Goal: Information Seeking & Learning: Find specific page/section

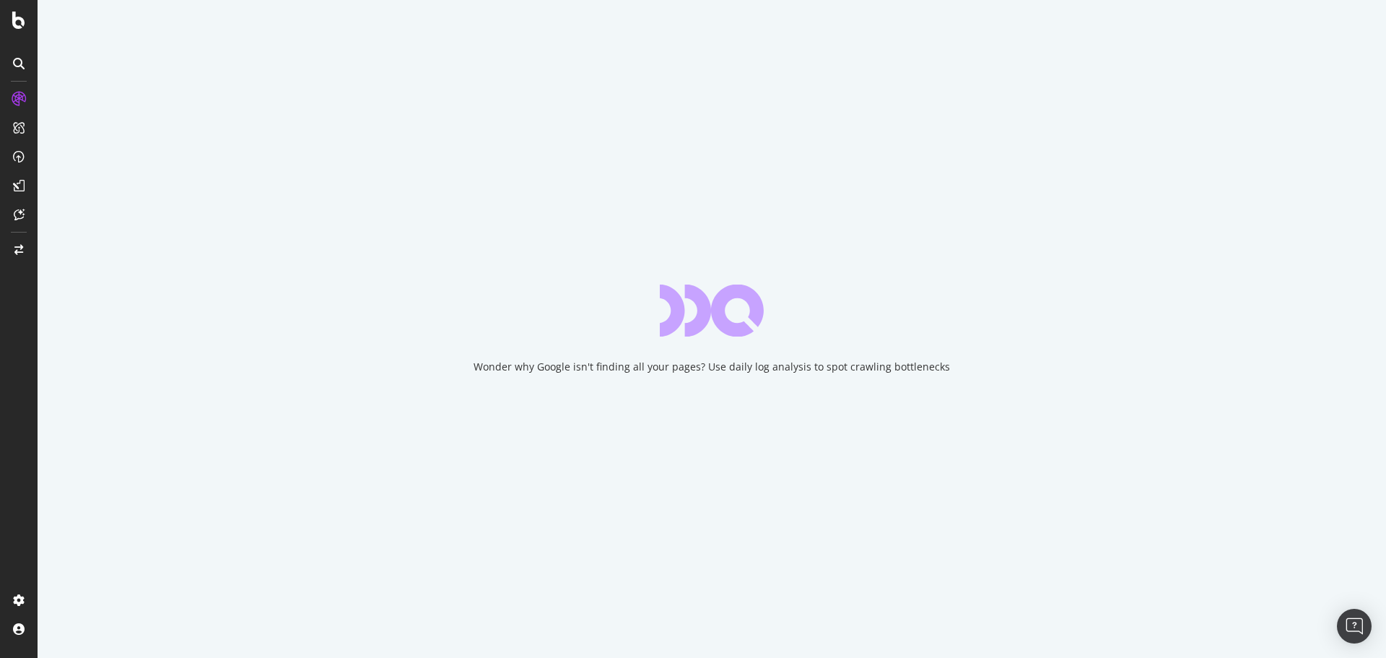
click at [871, 259] on div "Wonder why Google isn't finding all your pages? Use daily log analysis to spot …" at bounding box center [712, 329] width 1349 height 658
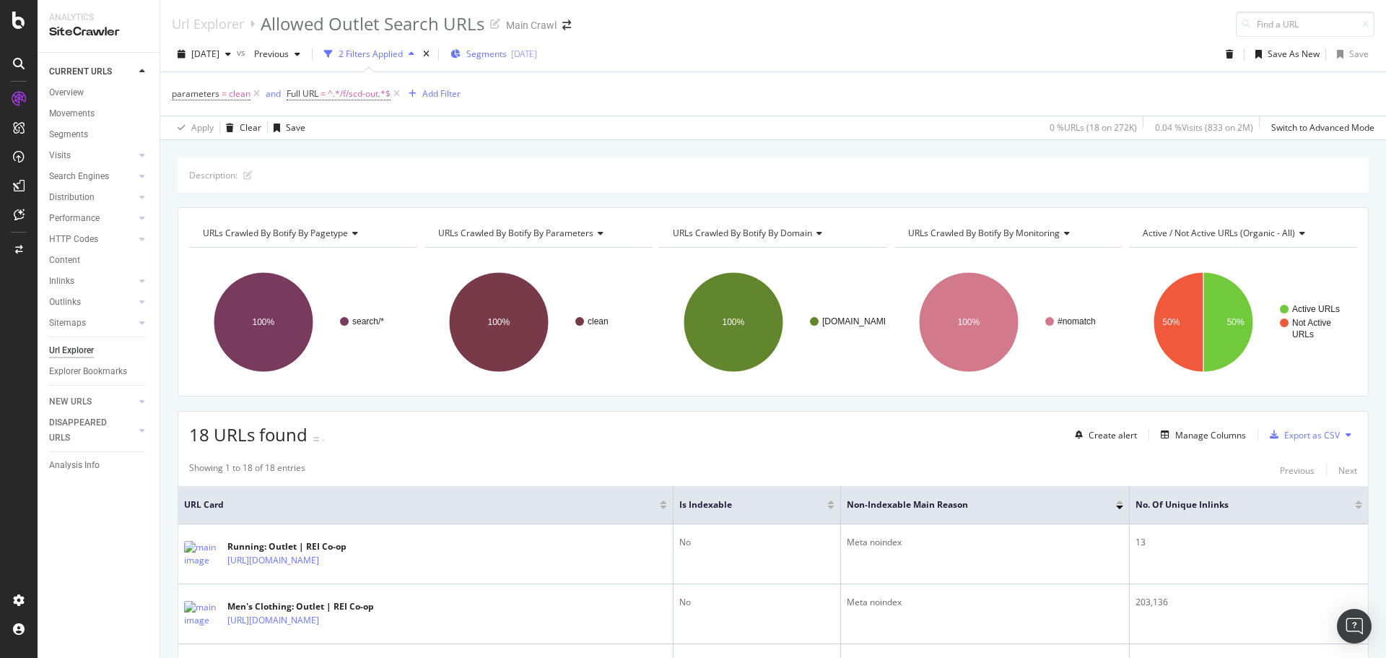
drag, startPoint x: 793, startPoint y: 48, endPoint x: 503, endPoint y: 50, distance: 289.5
click at [793, 49] on div "[DATE] vs Previous 2 Filters Applied Segments [DATE] Save As New Save" at bounding box center [773, 57] width 1226 height 29
click at [656, 48] on div "[DATE] vs Previous 2 Filters Applied Segments [DATE] Save As New Save" at bounding box center [773, 57] width 1226 height 29
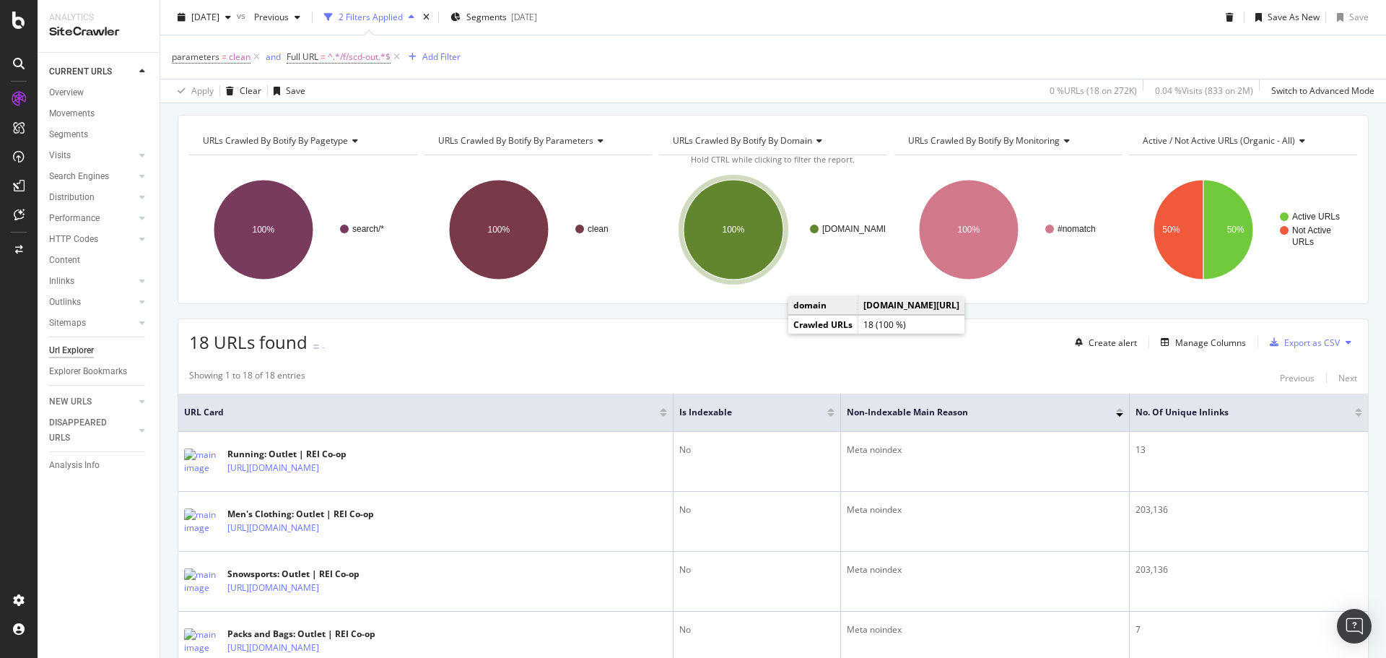
scroll to position [144, 0]
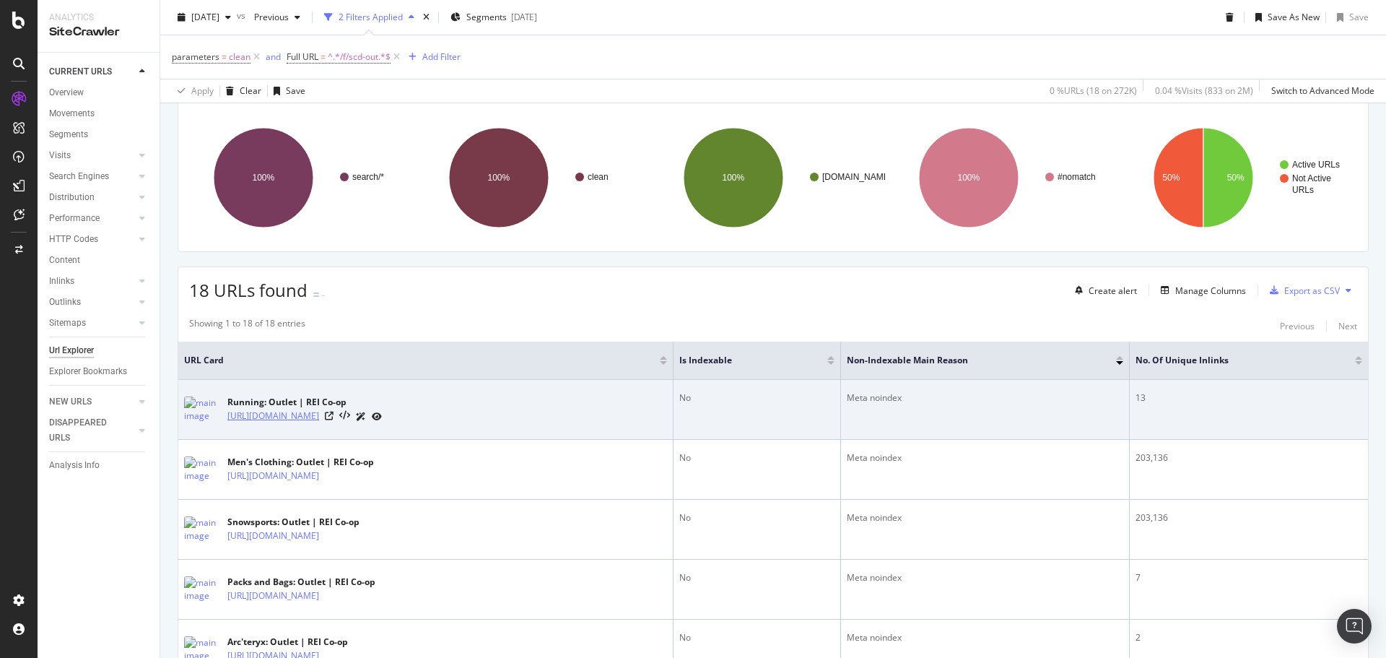
drag, startPoint x: 407, startPoint y: 425, endPoint x: 310, endPoint y: 422, distance: 96.8
click at [310, 422] on div "Running: Outlet | REI Co-op [URL][DOMAIN_NAME]" at bounding box center [425, 409] width 483 height 36
copy div "/c/running/f/scd-outlet"
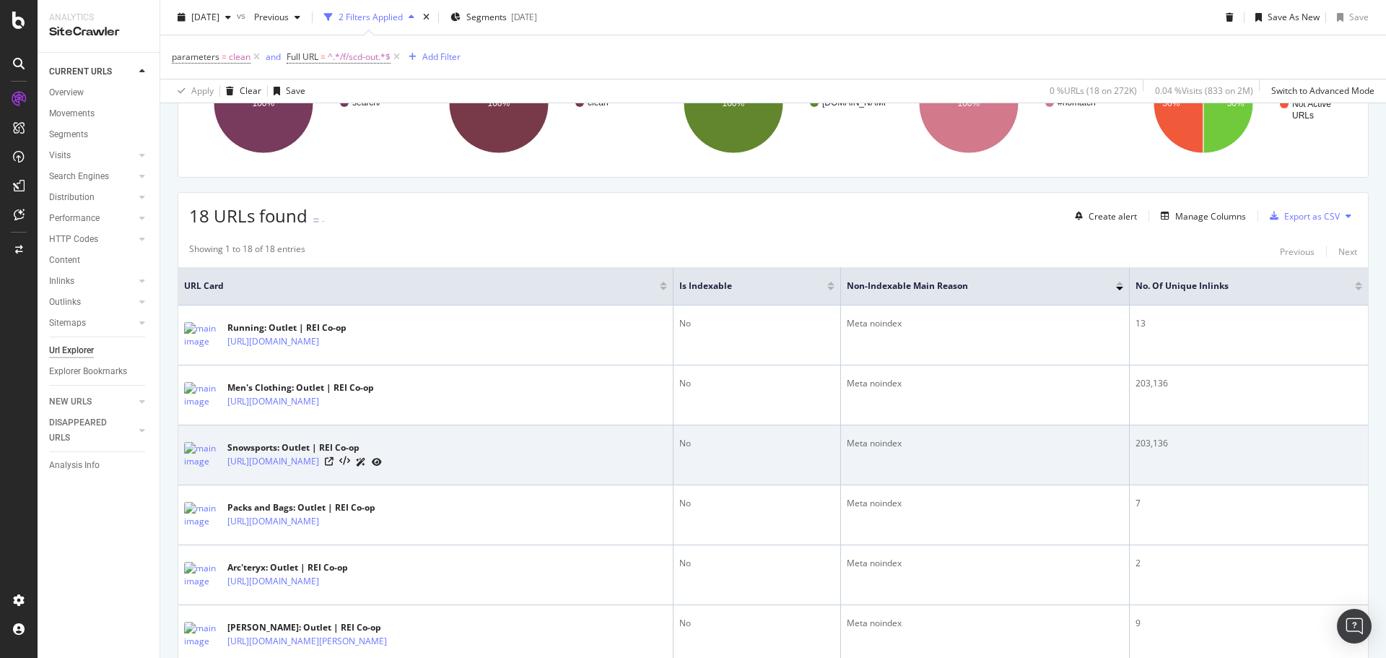
scroll to position [289, 0]
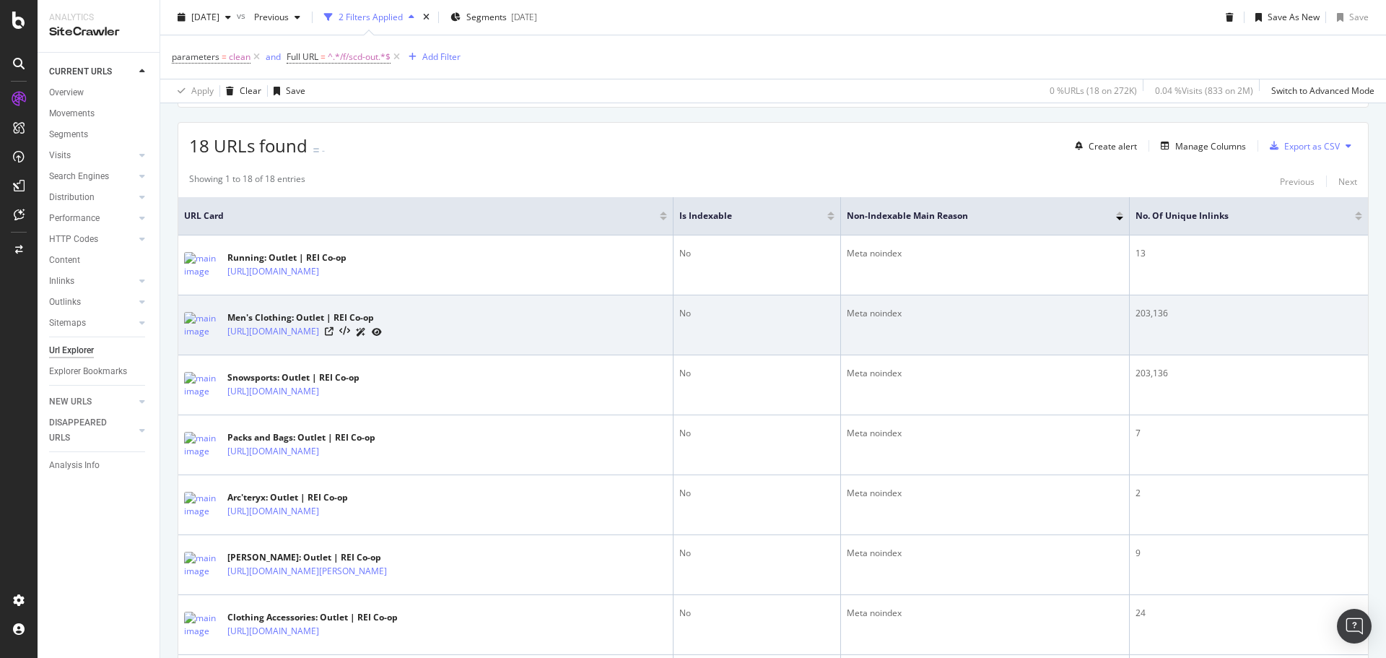
drag, startPoint x: 438, startPoint y: 344, endPoint x: 309, endPoint y: 344, distance: 128.5
click at [309, 344] on td "Men's Clothing: Outlet | REI Co-op [URL][DOMAIN_NAME]" at bounding box center [425, 325] width 495 height 60
copy div "/c/mens-clothing/f/scd-outlet"
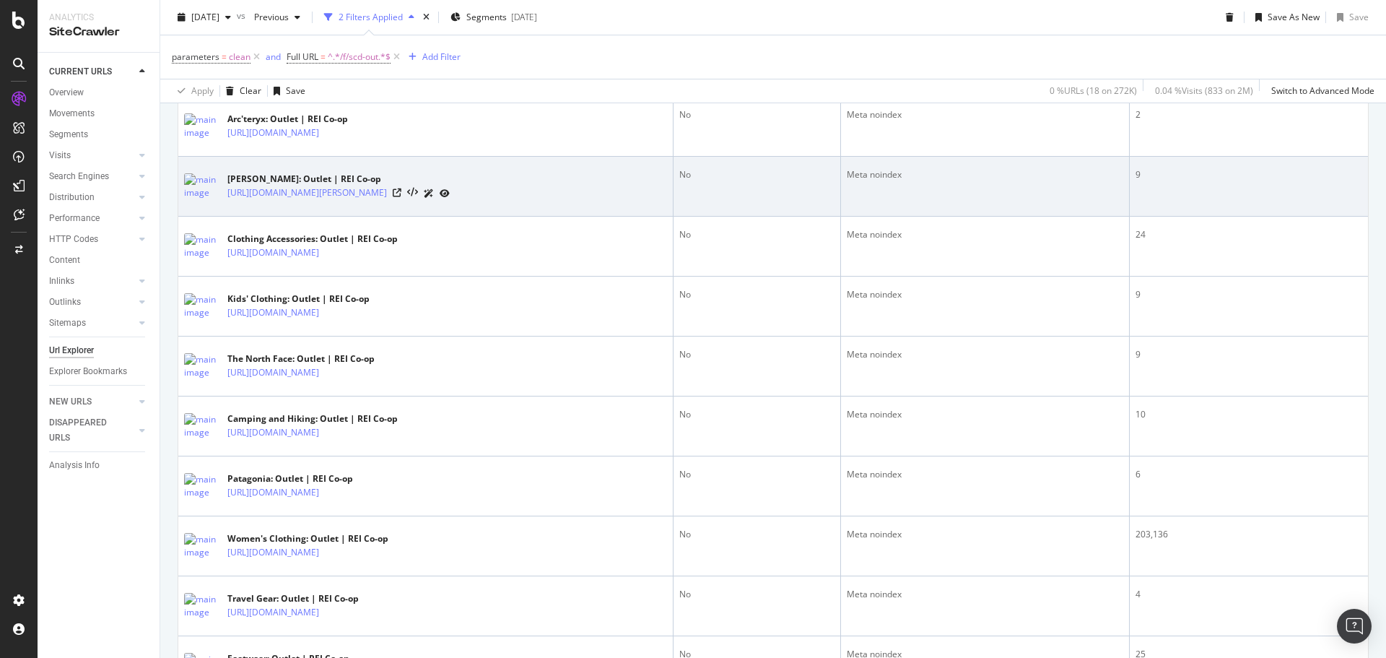
scroll to position [306, 0]
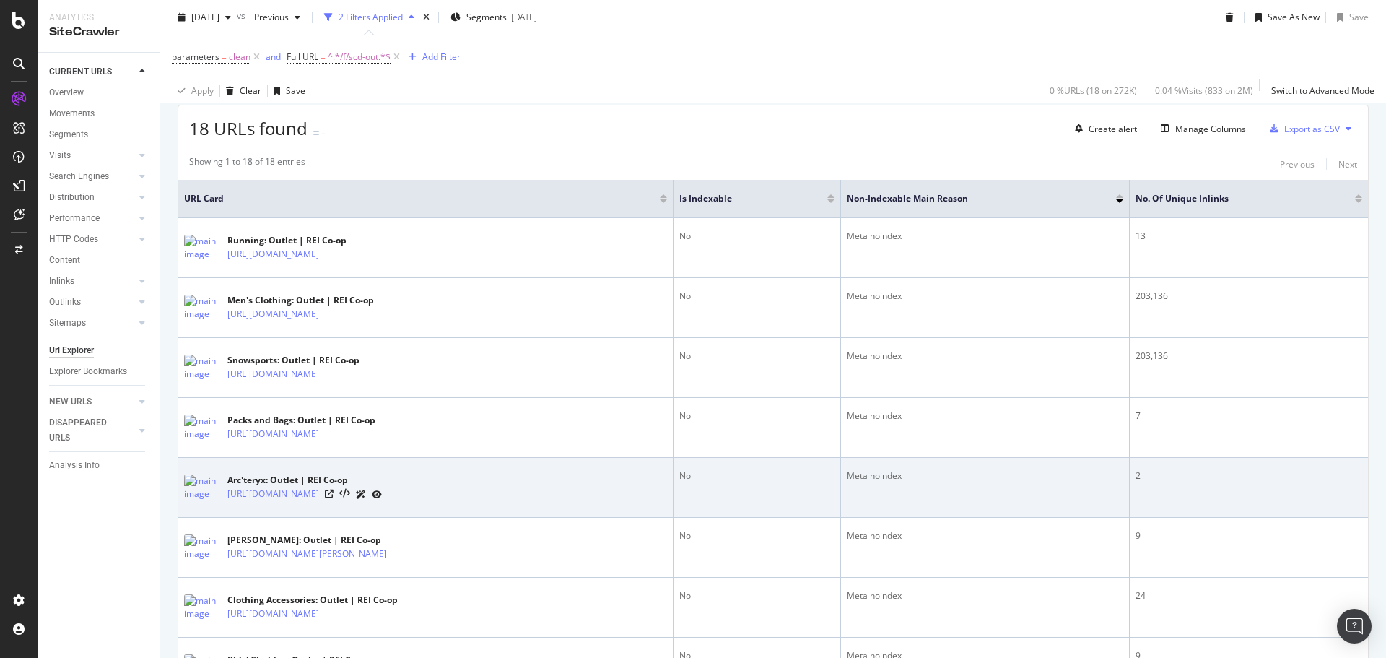
drag, startPoint x: 405, startPoint y: 502, endPoint x: 308, endPoint y: 503, distance: 97.5
click at [308, 503] on div "Arc'teryx: Outlet | REI Co-op [URL][DOMAIN_NAME]" at bounding box center [425, 487] width 483 height 36
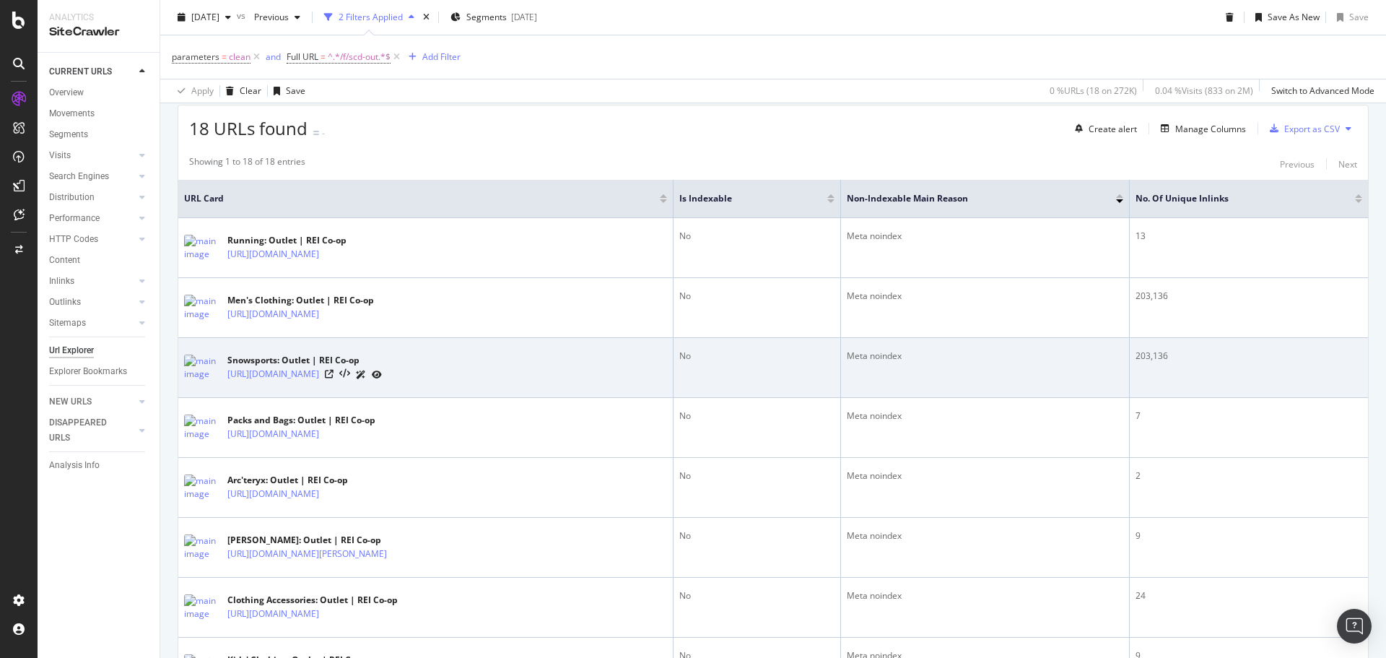
copy link "/b/arcteryx/f/scd-outlet"
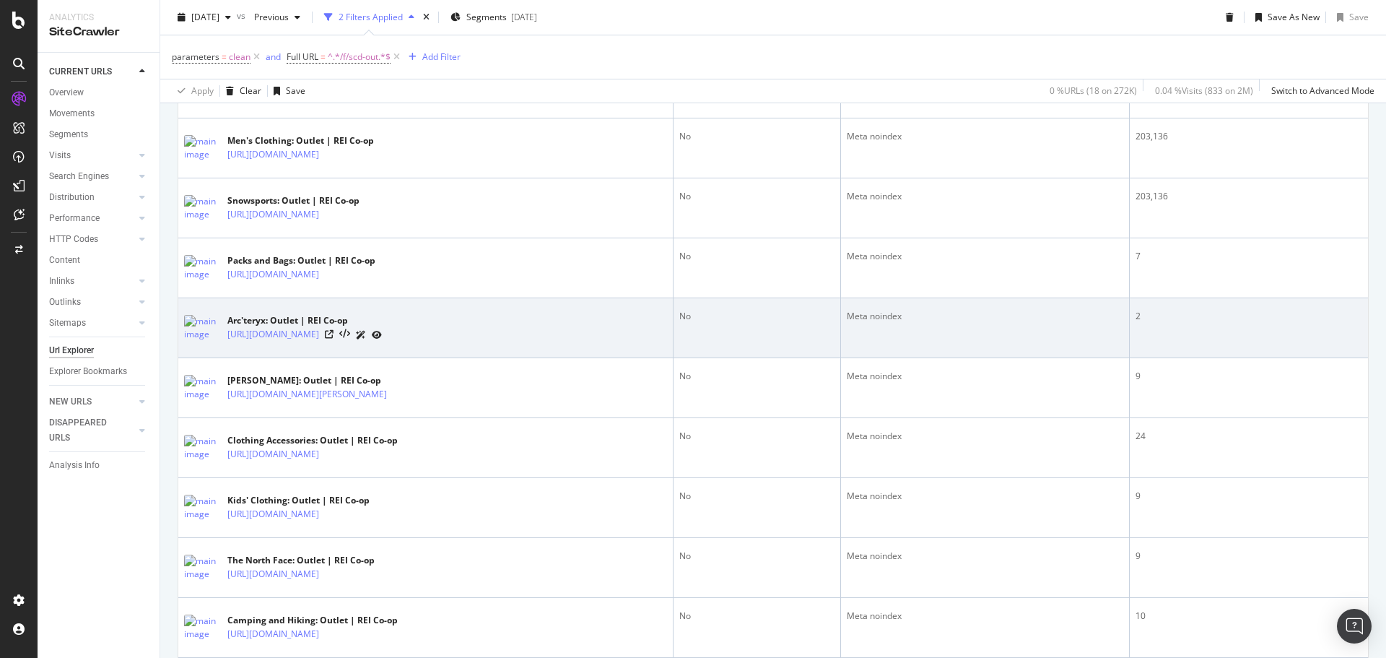
scroll to position [378, 0]
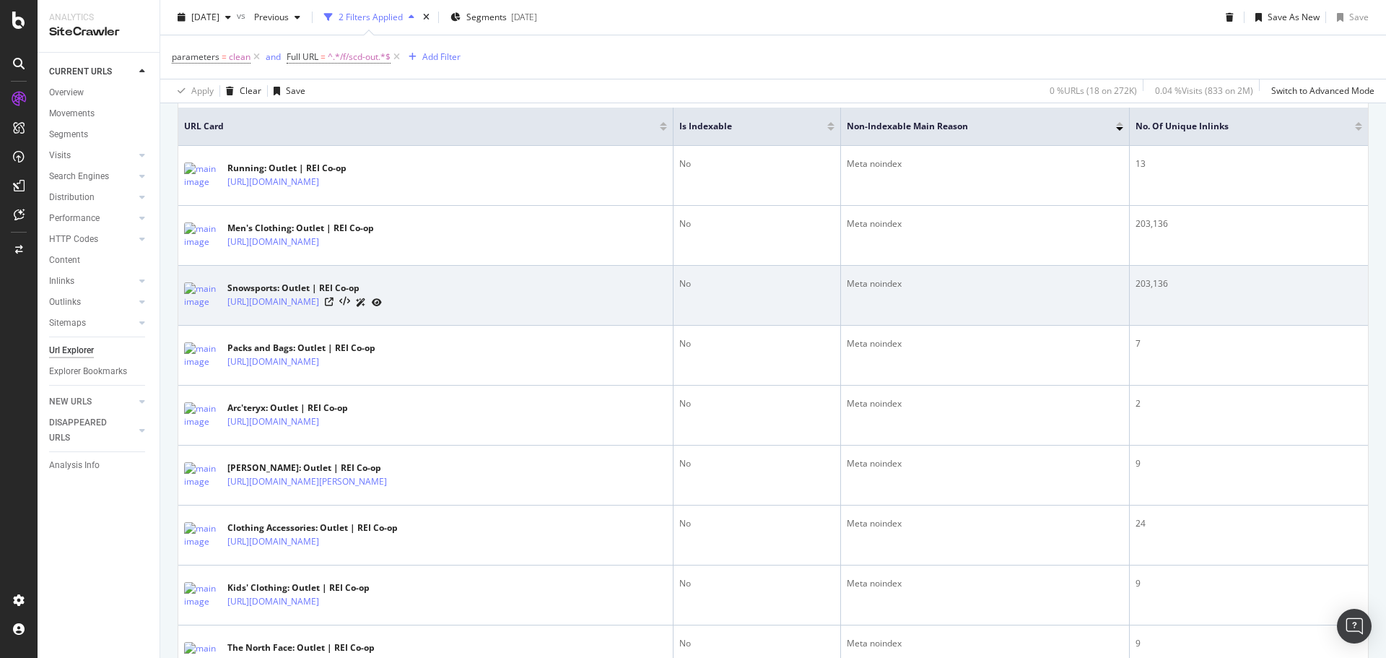
drag, startPoint x: 423, startPoint y: 313, endPoint x: 309, endPoint y: 310, distance: 114.1
click at [309, 310] on div "Snowsports: Outlet | REI Co-op [URL][DOMAIN_NAME]" at bounding box center [425, 295] width 483 height 36
copy div "/c/snowsports/f/scd-outlet"
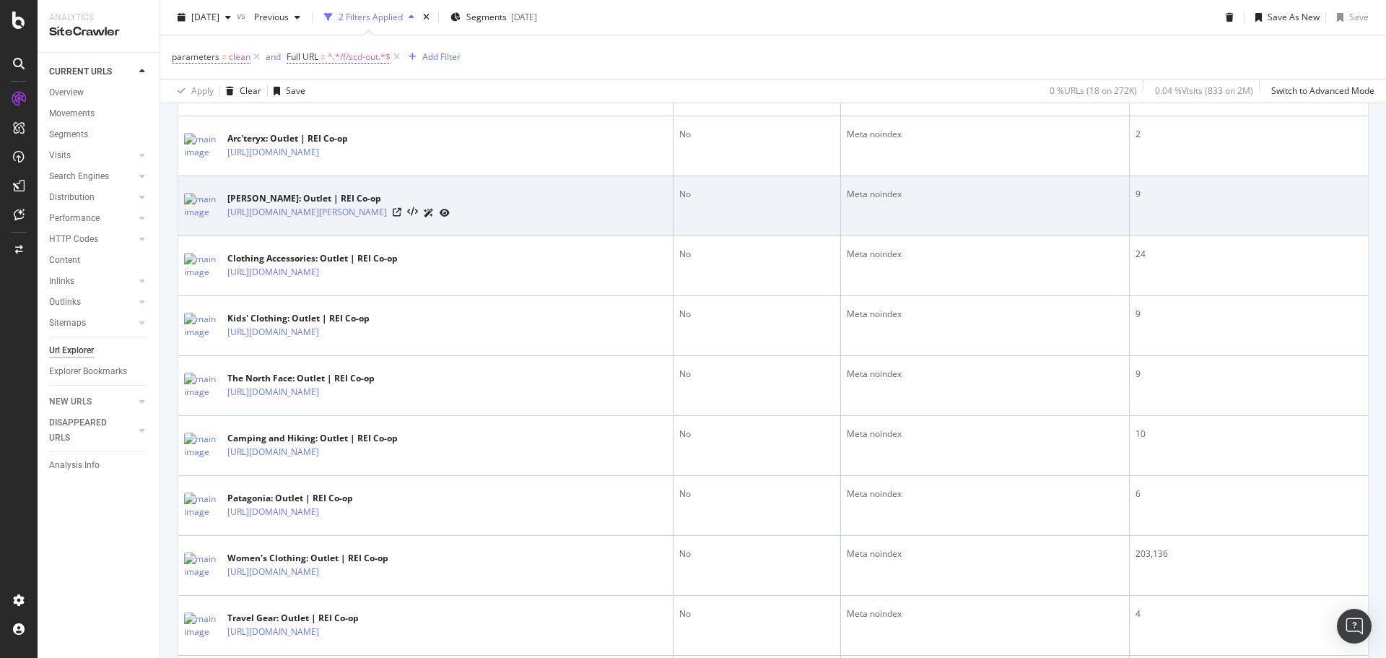
scroll to position [523, 0]
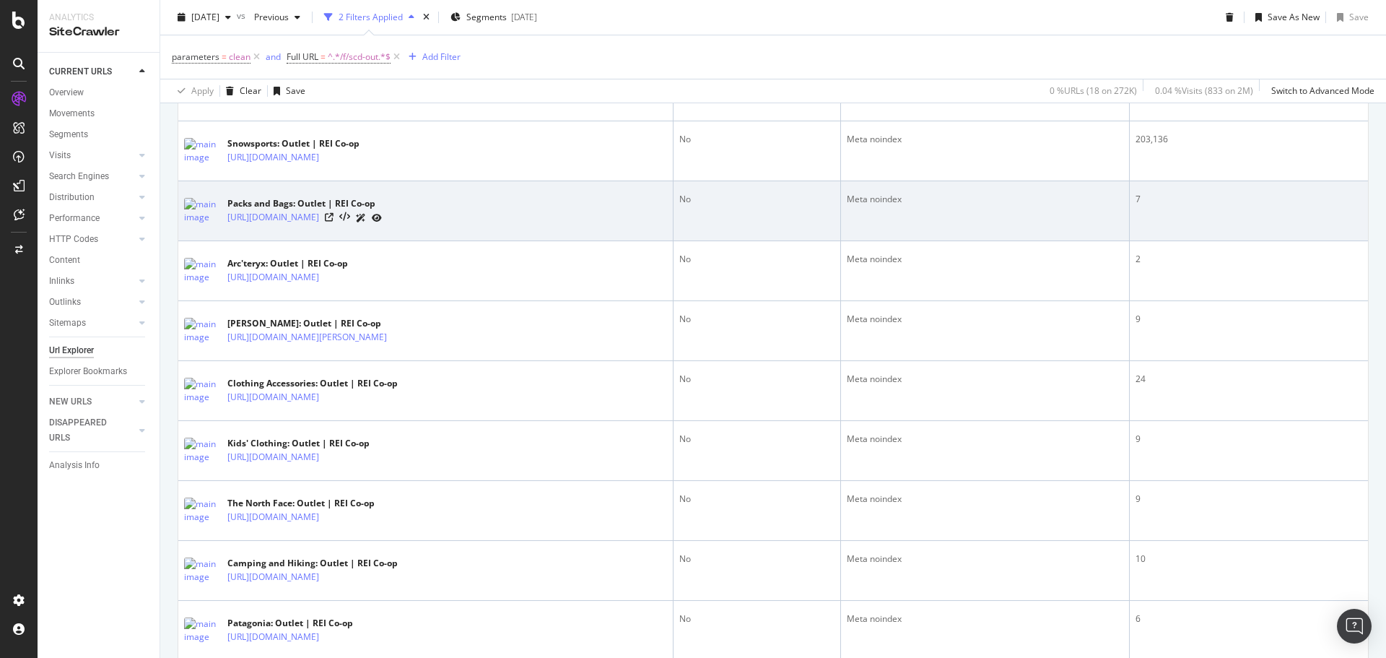
drag, startPoint x: 438, startPoint y: 230, endPoint x: 310, endPoint y: 230, distance: 128.5
click at [310, 230] on td "Packs and Bags: Outlet | REI Co-op [URL][DOMAIN_NAME]" at bounding box center [425, 211] width 495 height 60
copy div "/c/packs-and-bags/f/scd-outlet"
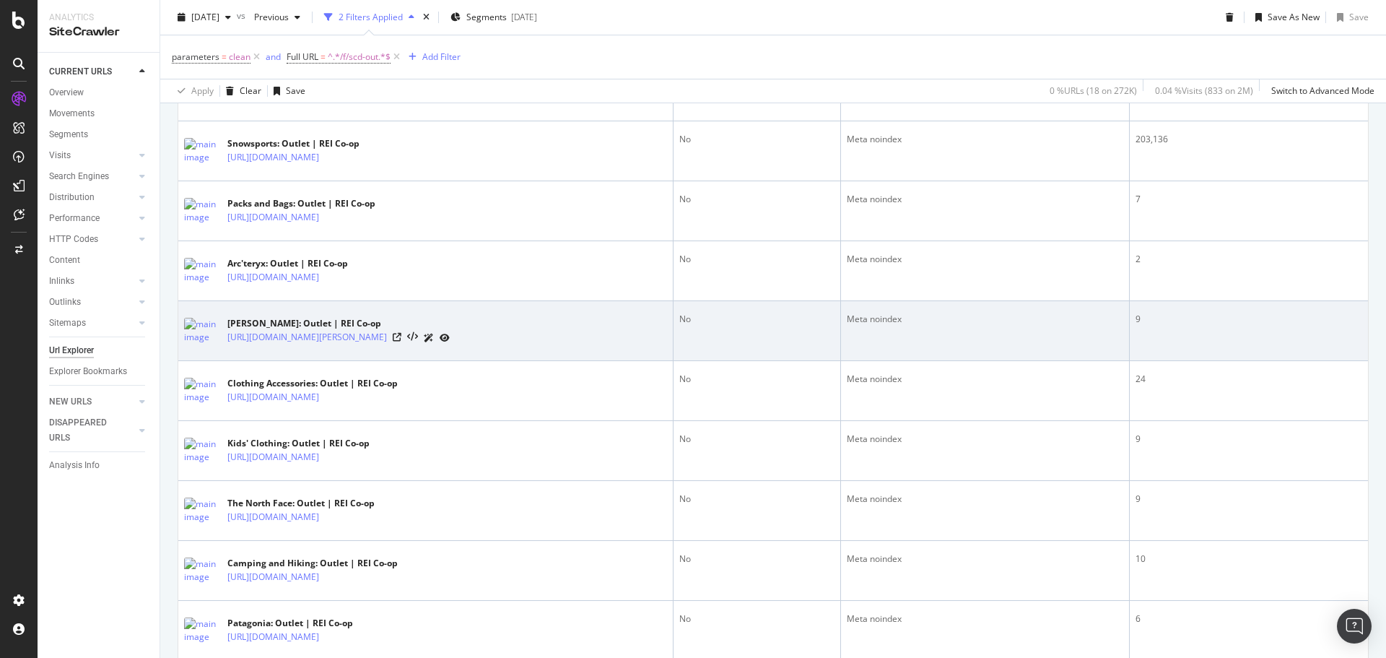
scroll to position [667, 0]
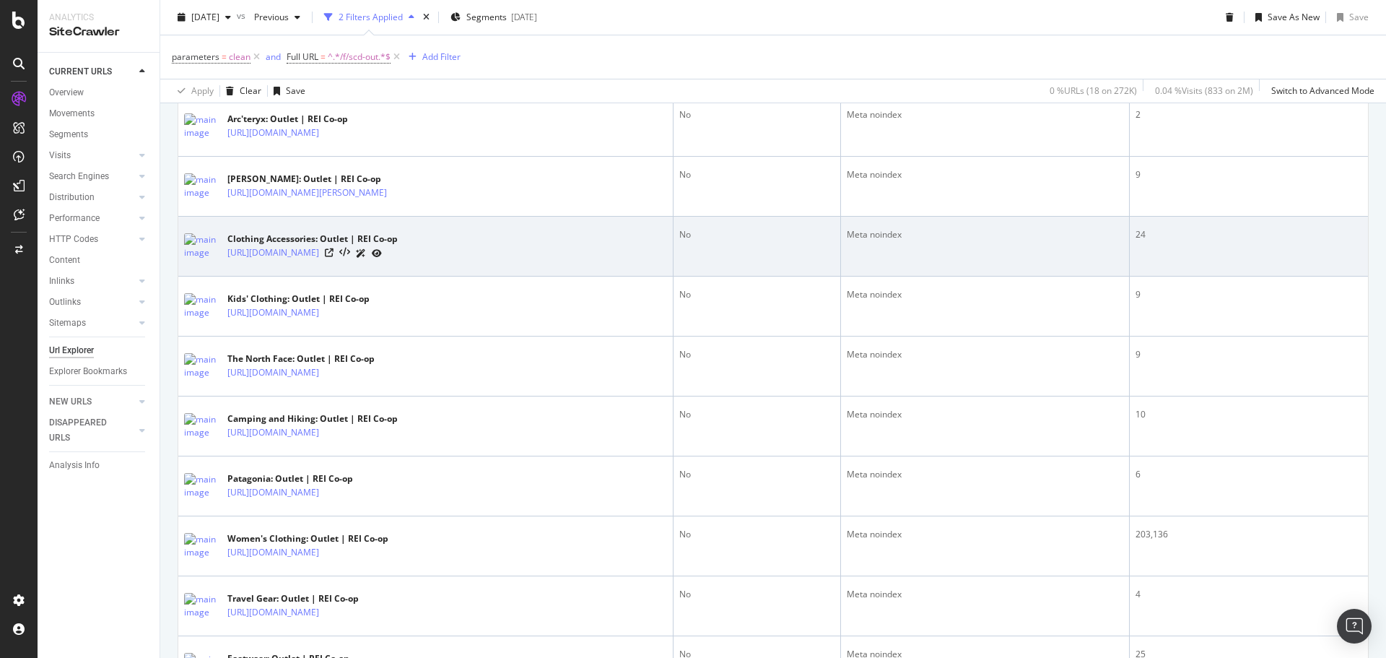
drag, startPoint x: 460, startPoint y: 266, endPoint x: 308, endPoint y: 264, distance: 152.4
click at [308, 264] on td "Clothing Accessories: Outlet | REI Co-op [URL][DOMAIN_NAME]" at bounding box center [425, 247] width 495 height 60
copy div "/c/clothing-accessories/f/scd-outlet"
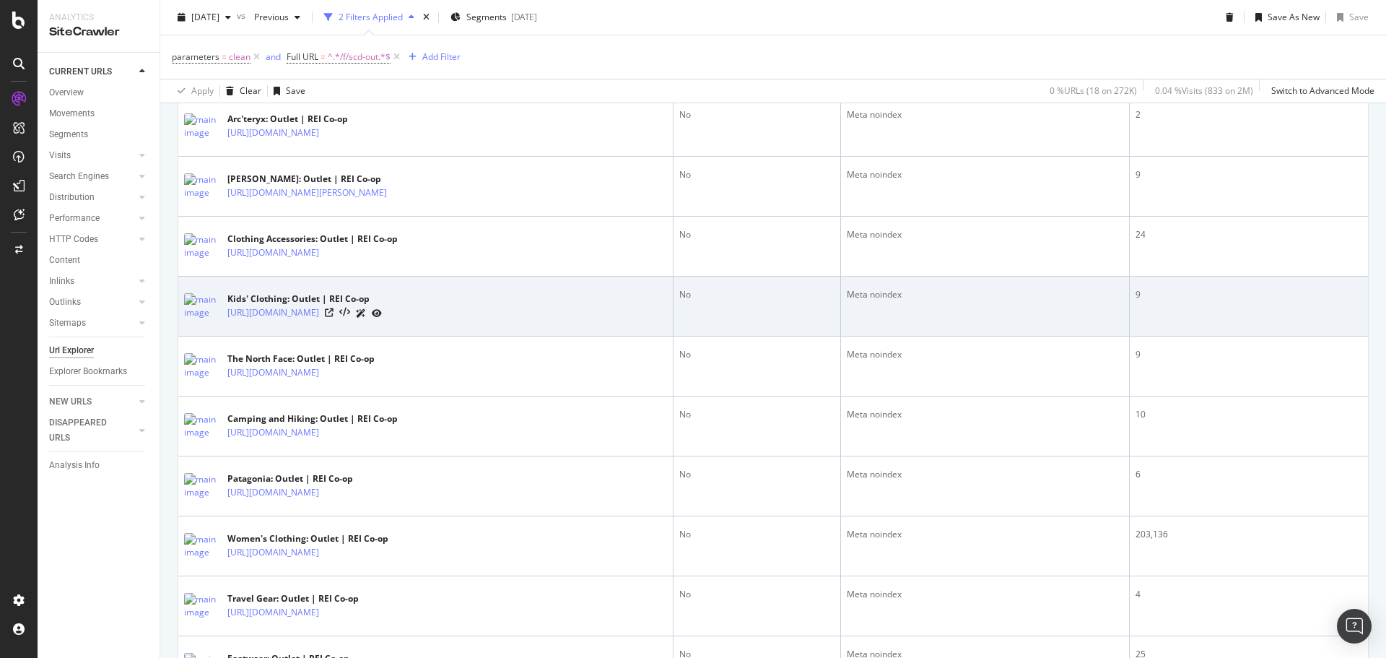
drag, startPoint x: 425, startPoint y: 323, endPoint x: 307, endPoint y: 323, distance: 118.4
click at [307, 323] on div "Kids' Clothing: Outlet | REI Co-op [URL][DOMAIN_NAME]" at bounding box center [425, 306] width 483 height 36
copy div "/c/kids-clothing/f/scd-outlet"
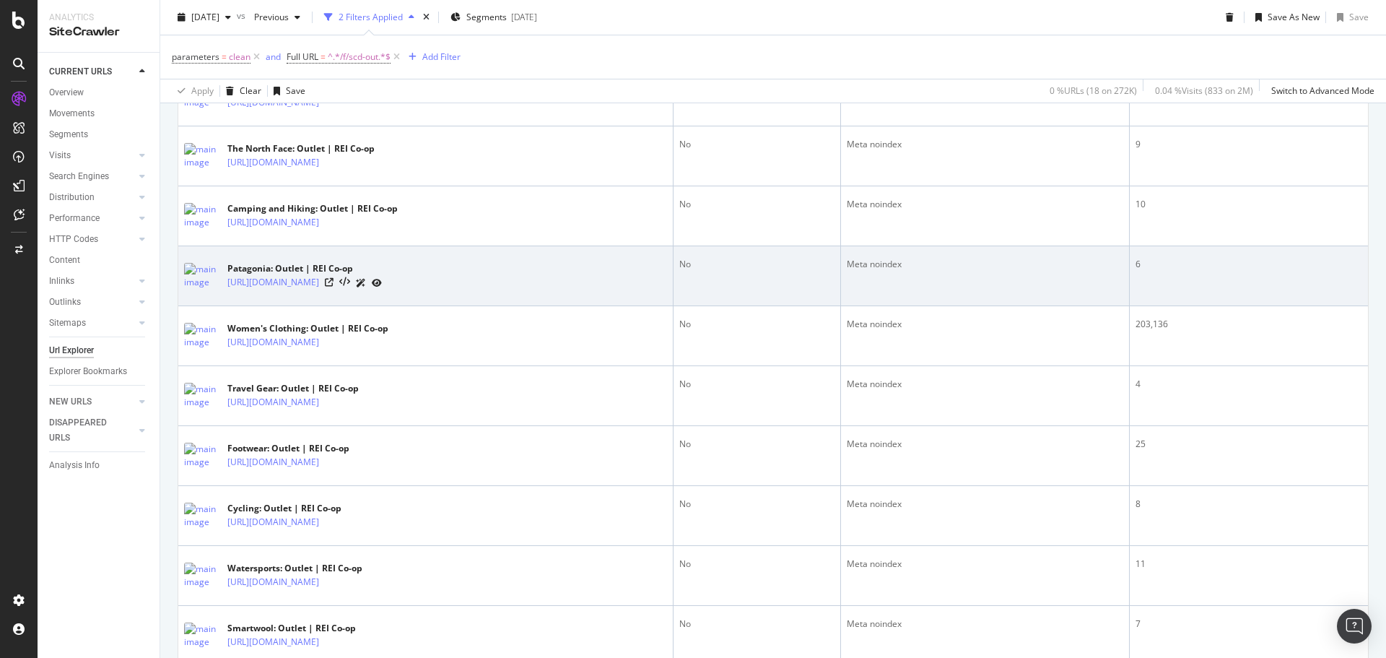
scroll to position [884, 0]
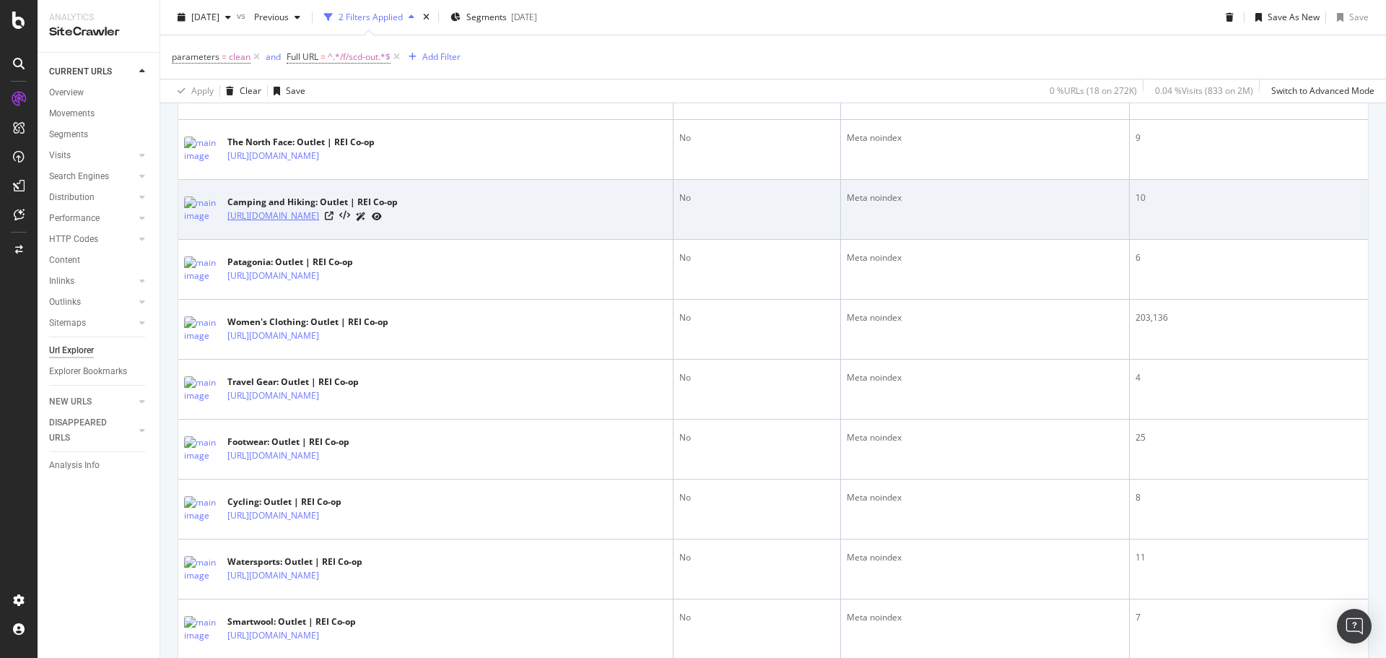
drag, startPoint x: 453, startPoint y: 225, endPoint x: 309, endPoint y: 218, distance: 144.6
click at [309, 218] on div "Camping and Hiking: Outlet | REI Co-op [URL][DOMAIN_NAME]" at bounding box center [425, 209] width 483 height 36
copy div "/c/camping-and-hiking/f/scd-outlet"
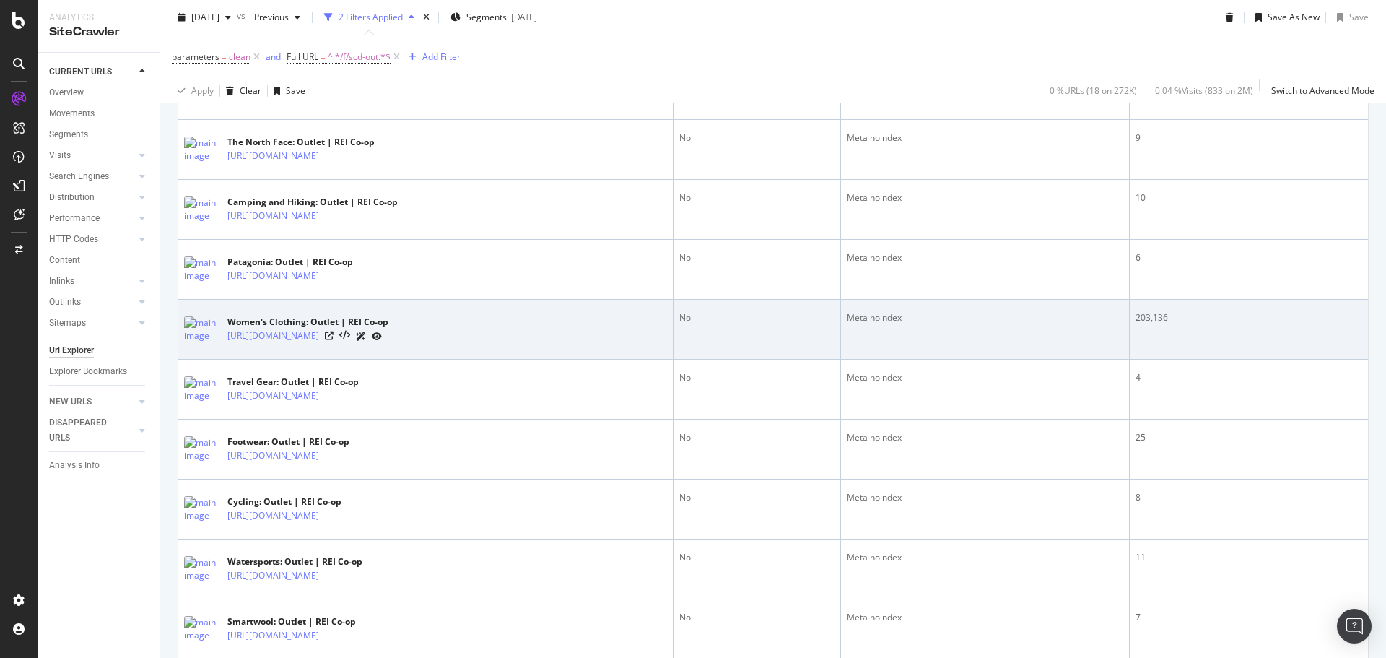
drag, startPoint x: 443, startPoint y: 347, endPoint x: 309, endPoint y: 345, distance: 134.3
click at [309, 345] on div "Women's Clothing: Outlet | REI Co-op [URL][DOMAIN_NAME]" at bounding box center [425, 329] width 483 height 36
copy div "/c/womens-clothing/f/scd-outlet"
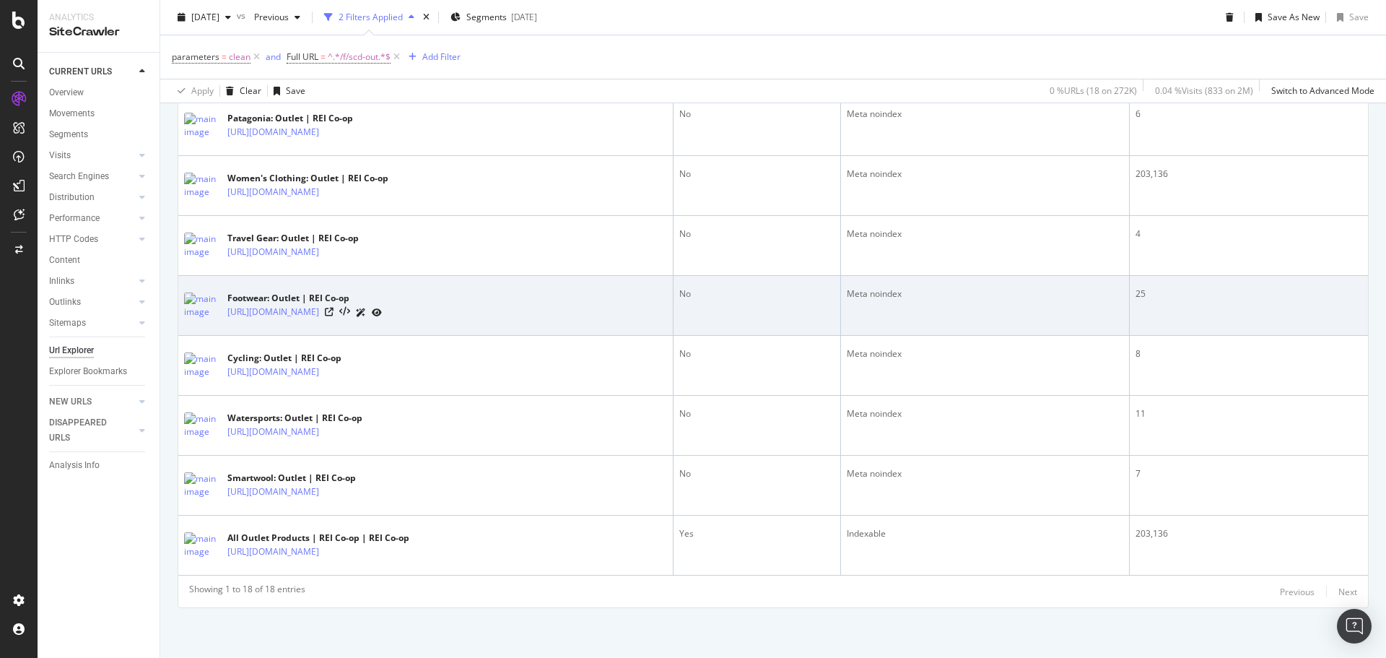
scroll to position [1028, 0]
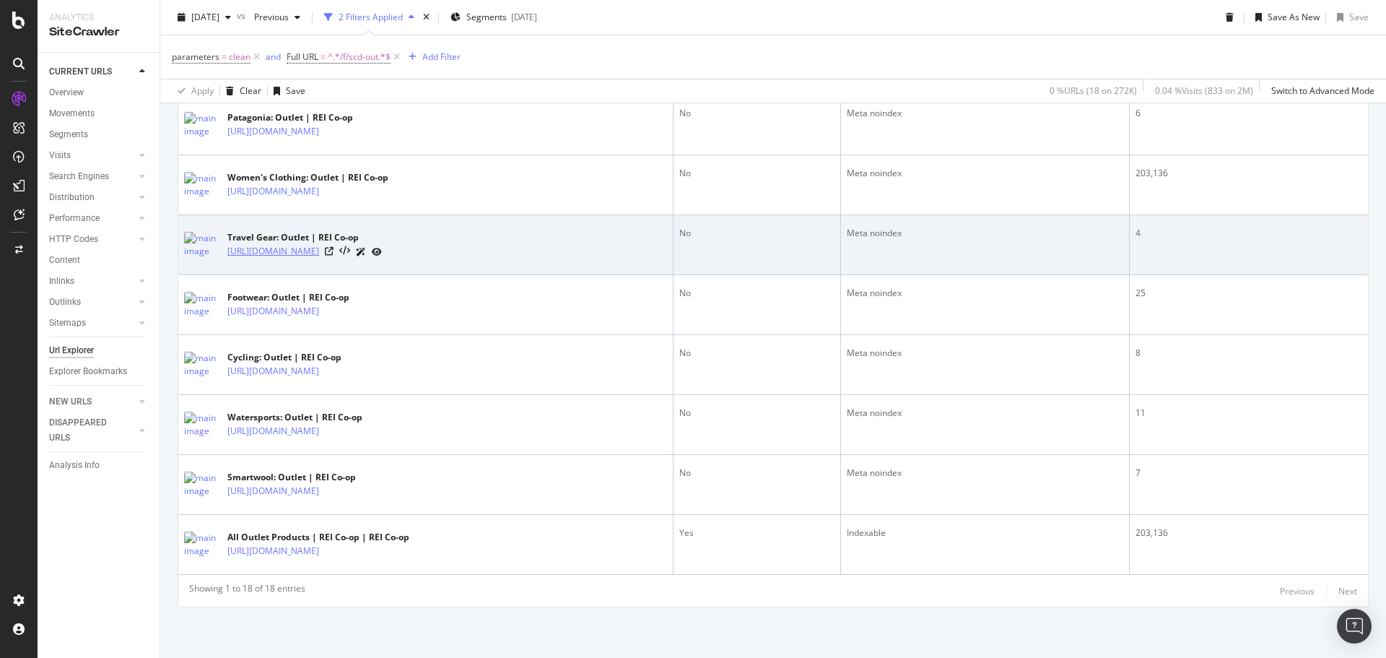
drag, startPoint x: 421, startPoint y: 261, endPoint x: 310, endPoint y: 256, distance: 110.6
click at [310, 256] on div "Travel Gear: Outlet | REI Co-op [URL][DOMAIN_NAME]" at bounding box center [425, 245] width 483 height 36
copy div "/c/travel-gear/f/scd-outlet"
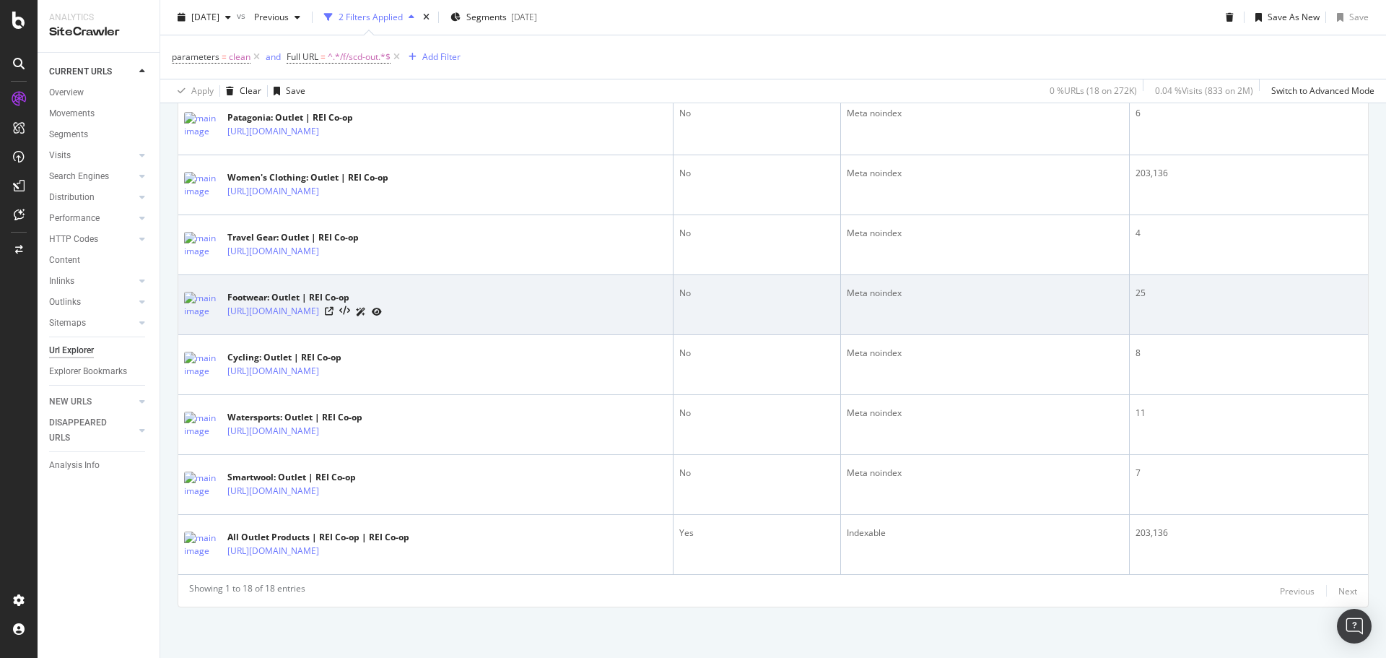
drag, startPoint x: 414, startPoint y: 323, endPoint x: 311, endPoint y: 319, distance: 102.6
click at [311, 319] on td "Footwear: Outlet | REI Co-op [URL][DOMAIN_NAME]" at bounding box center [425, 305] width 495 height 60
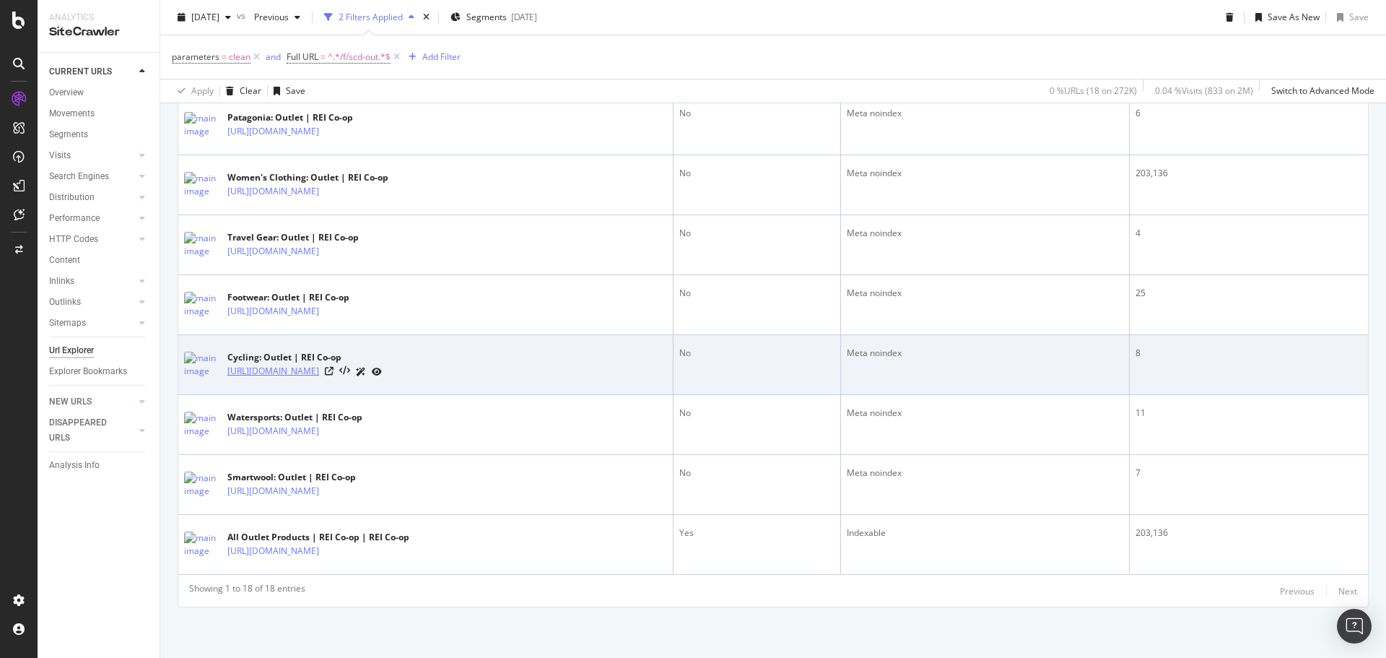
drag, startPoint x: 399, startPoint y: 381, endPoint x: 308, endPoint y: 377, distance: 91.8
click at [308, 377] on div "Cycling: Outlet | REI Co-op [URL][DOMAIN_NAME]" at bounding box center [425, 365] width 483 height 36
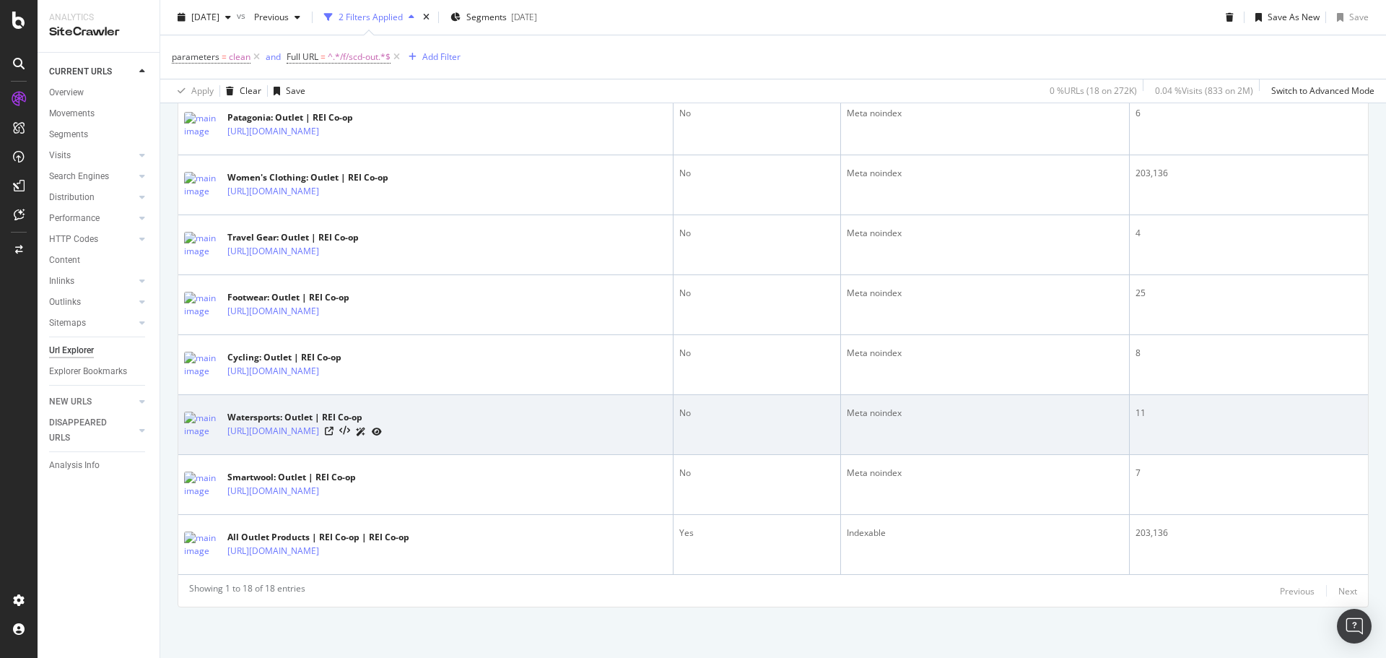
drag, startPoint x: 422, startPoint y: 440, endPoint x: 643, endPoint y: 435, distance: 221.0
click at [310, 440] on div "Watersports: Outlet | REI Co-op [URL][DOMAIN_NAME]" at bounding box center [425, 425] width 483 height 36
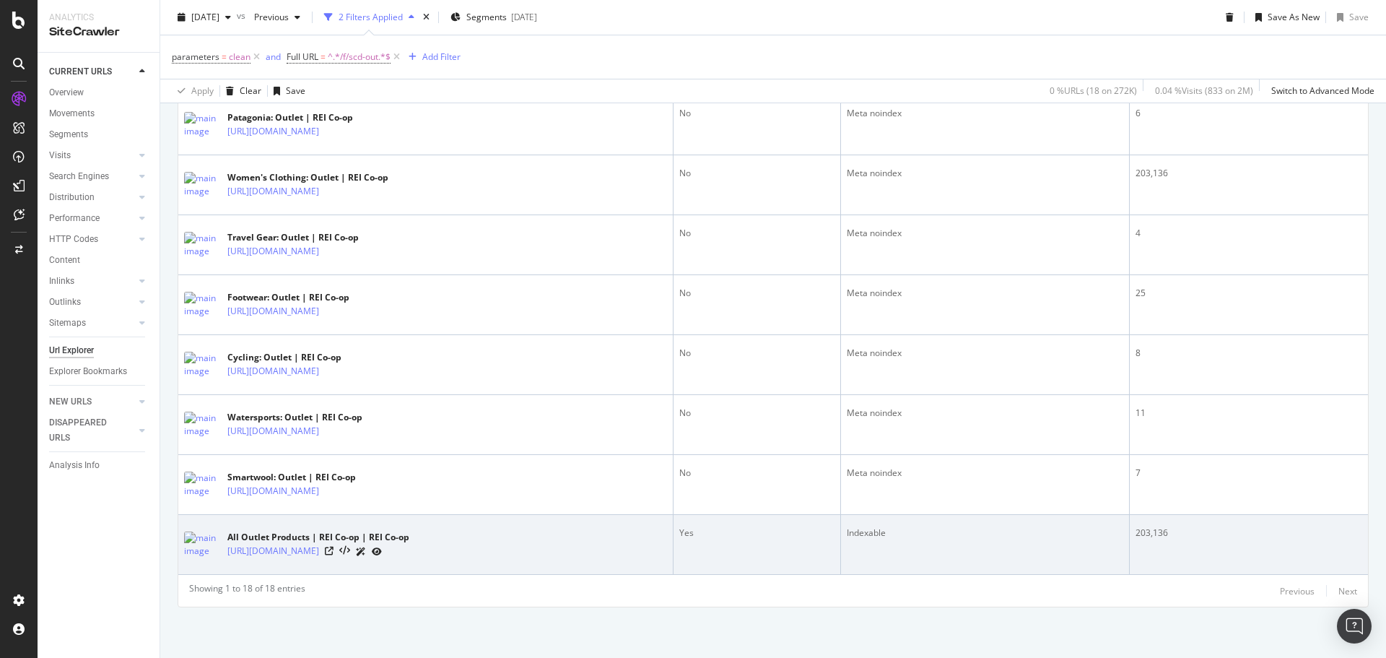
drag, startPoint x: 367, startPoint y: 558, endPoint x: 308, endPoint y: 562, distance: 59.4
click at [308, 562] on div "All Outlet Products | REI Co-op | REI Co-op [URL][DOMAIN_NAME]" at bounding box center [425, 544] width 483 height 36
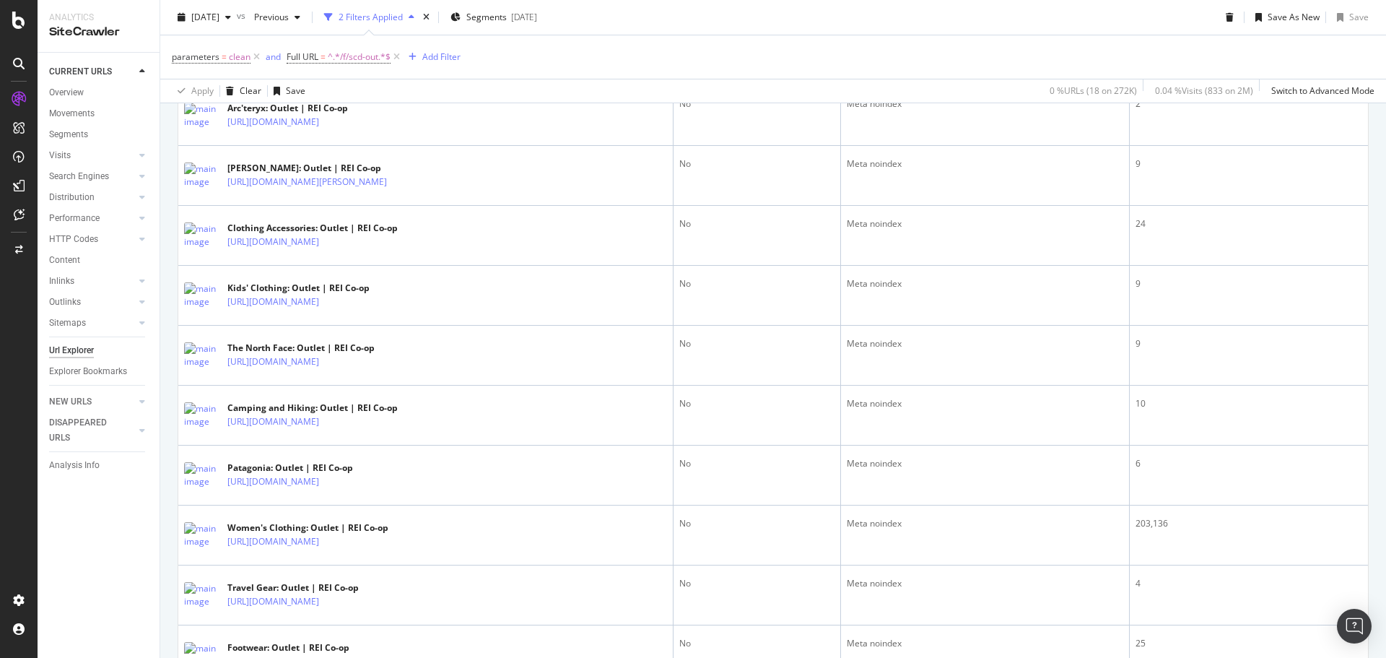
scroll to position [667, 0]
